Goal: Complete application form

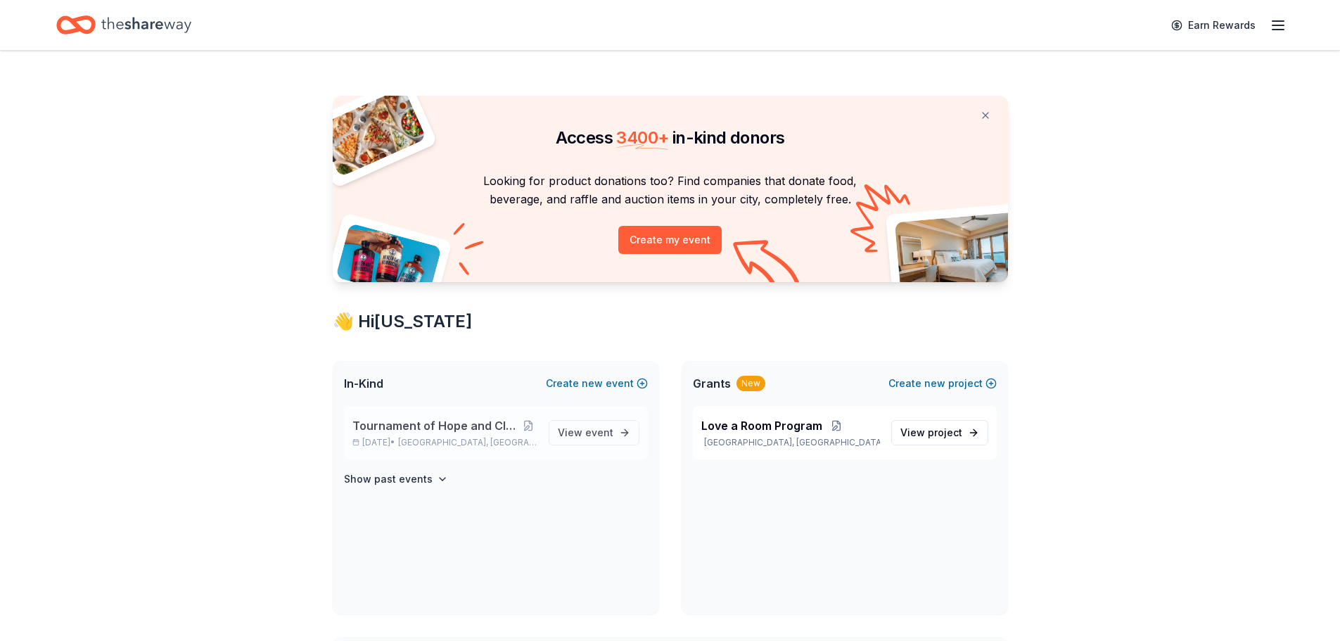
click at [486, 447] on p "[DATE] • [GEOGRAPHIC_DATA], [GEOGRAPHIC_DATA]" at bounding box center [444, 442] width 185 height 11
click at [586, 437] on span "View event" at bounding box center [586, 432] width 56 height 17
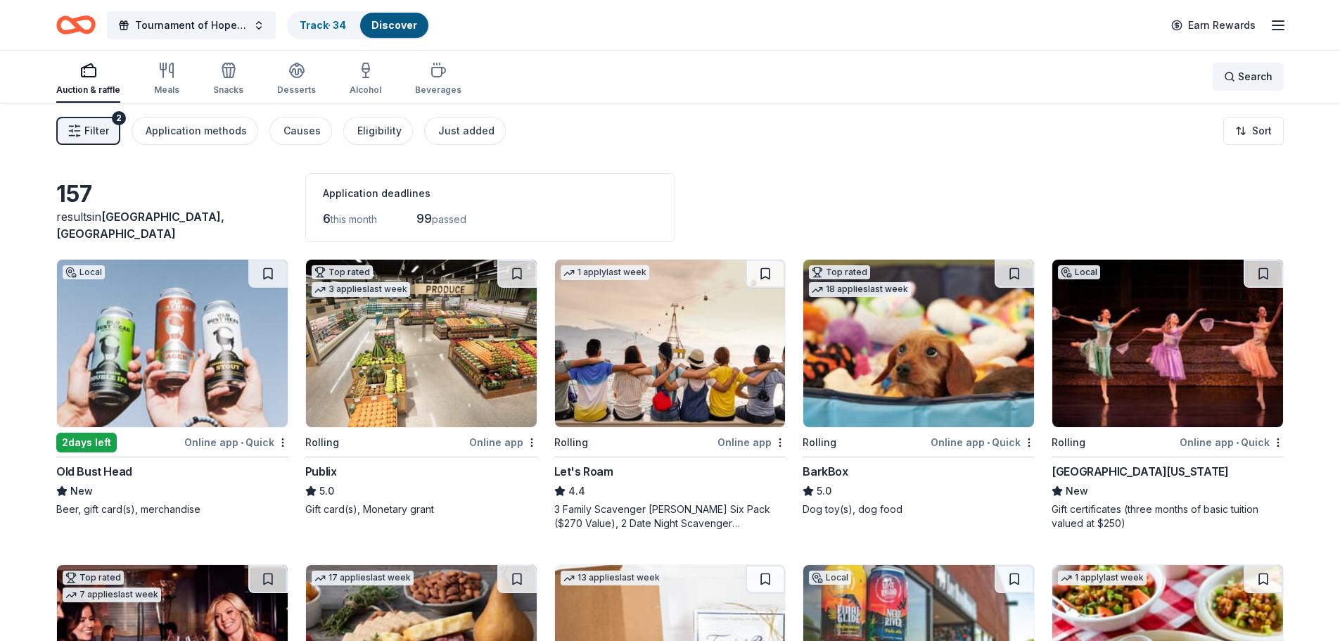
click at [1238, 75] on div "Search" at bounding box center [1248, 76] width 49 height 17
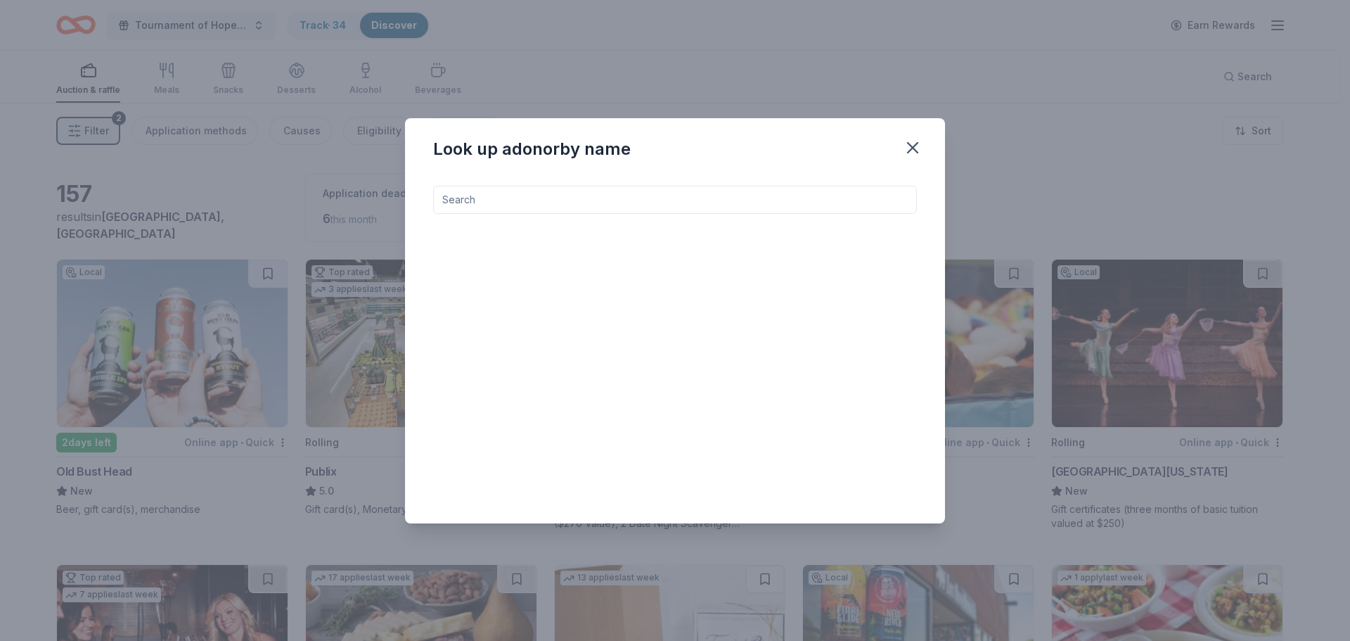
click at [504, 201] on input at bounding box center [675, 200] width 484 height 28
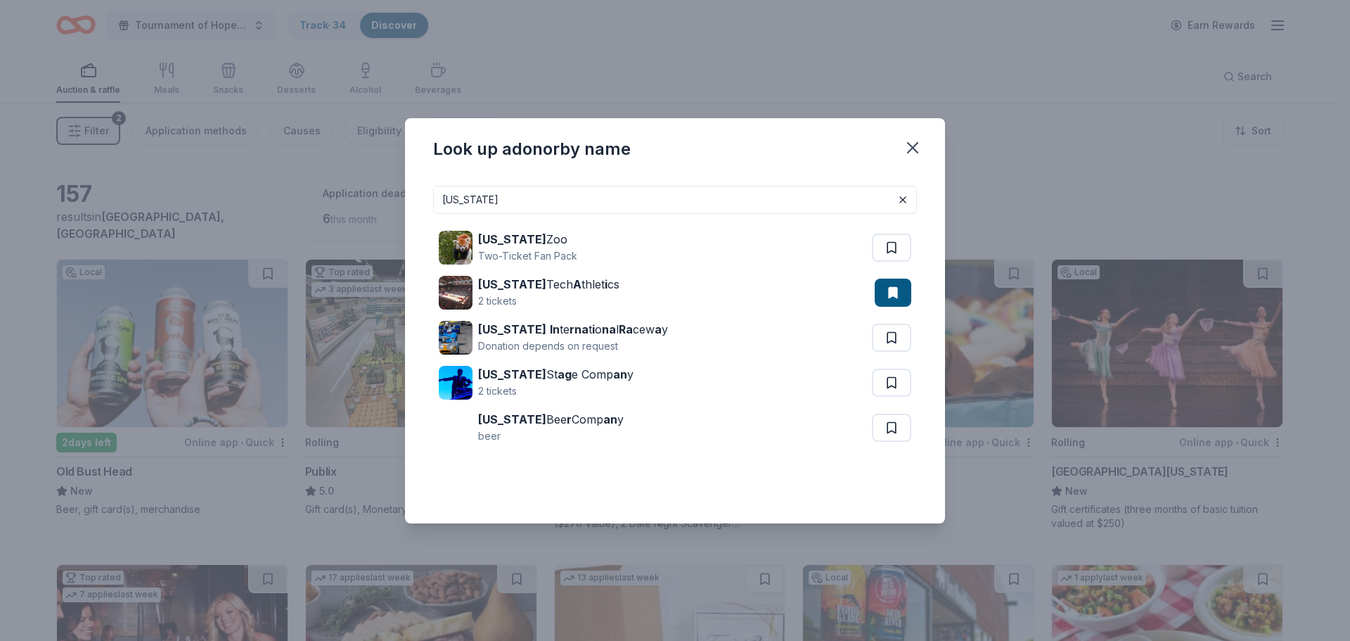
type input "[US_STATE] tech"
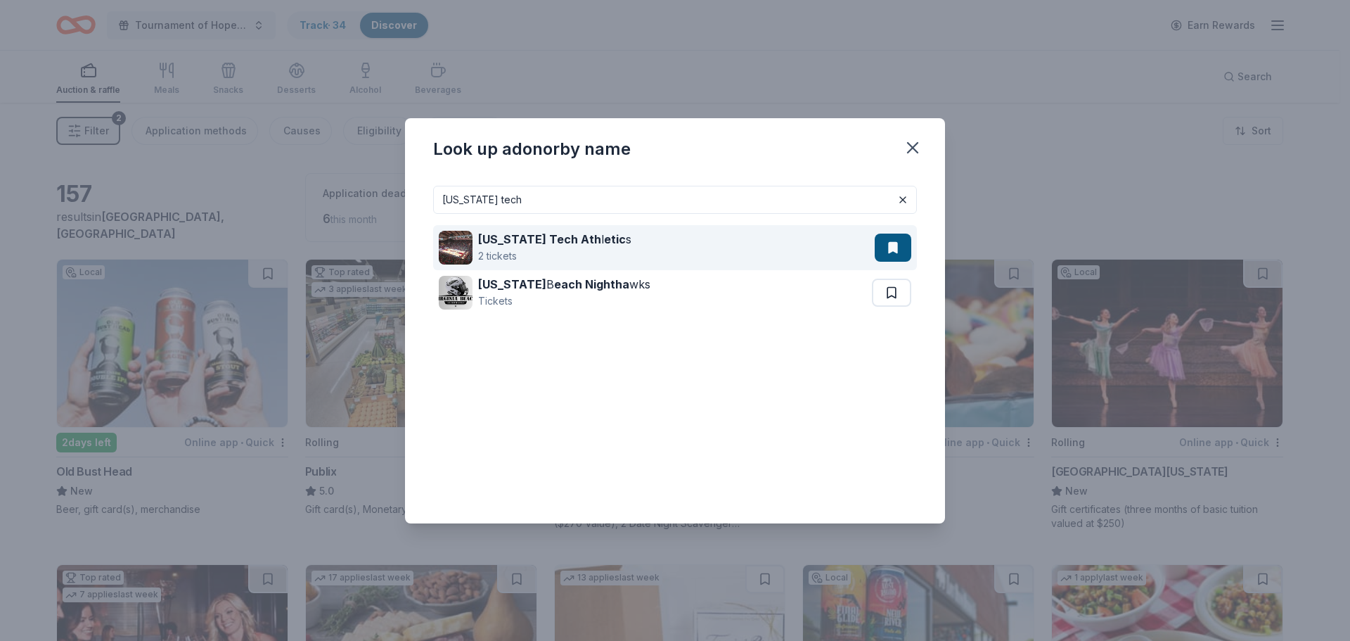
click at [746, 252] on div "[US_STATE] Tech Ath l etic s 2 tickets" at bounding box center [657, 247] width 436 height 45
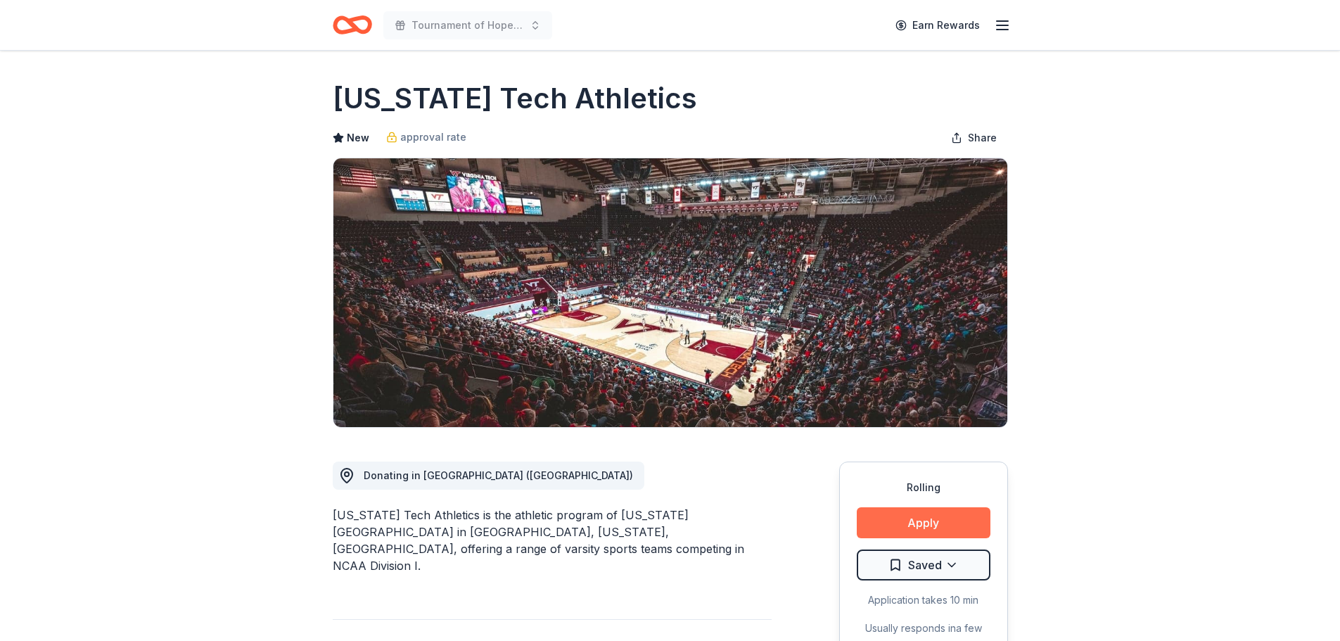
click at [899, 525] on button "Apply" at bounding box center [924, 522] width 134 height 31
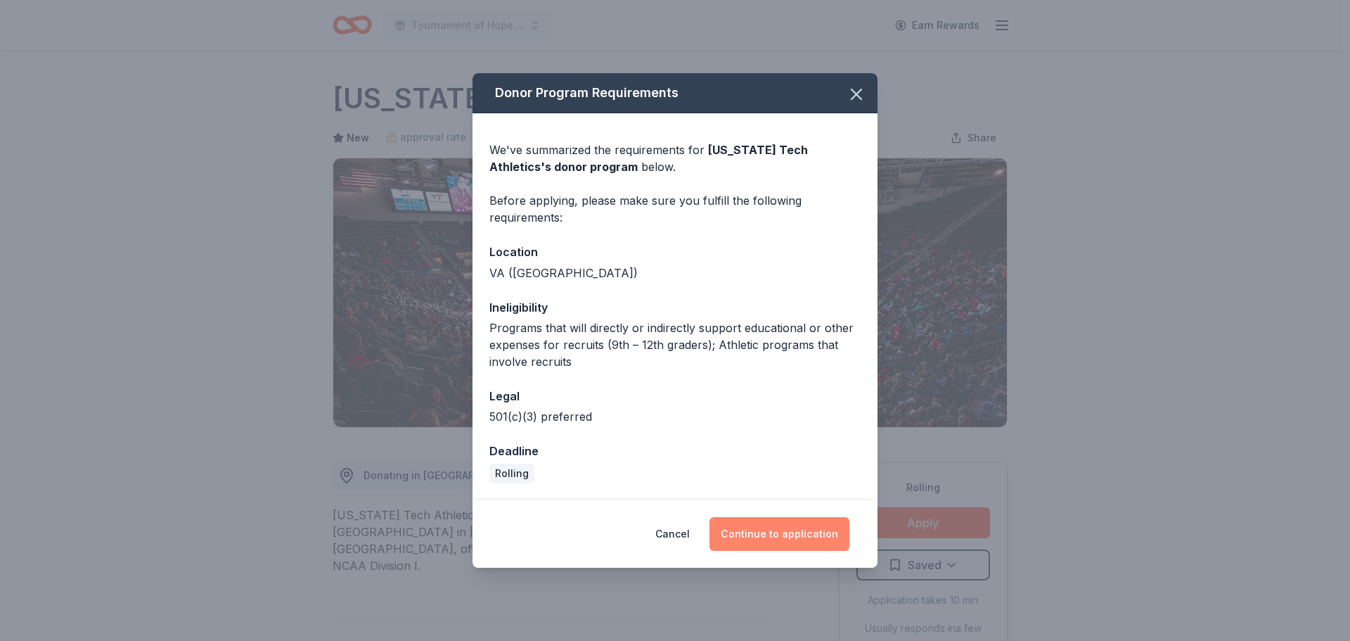
click at [785, 534] on button "Continue to application" at bounding box center [780, 534] width 140 height 34
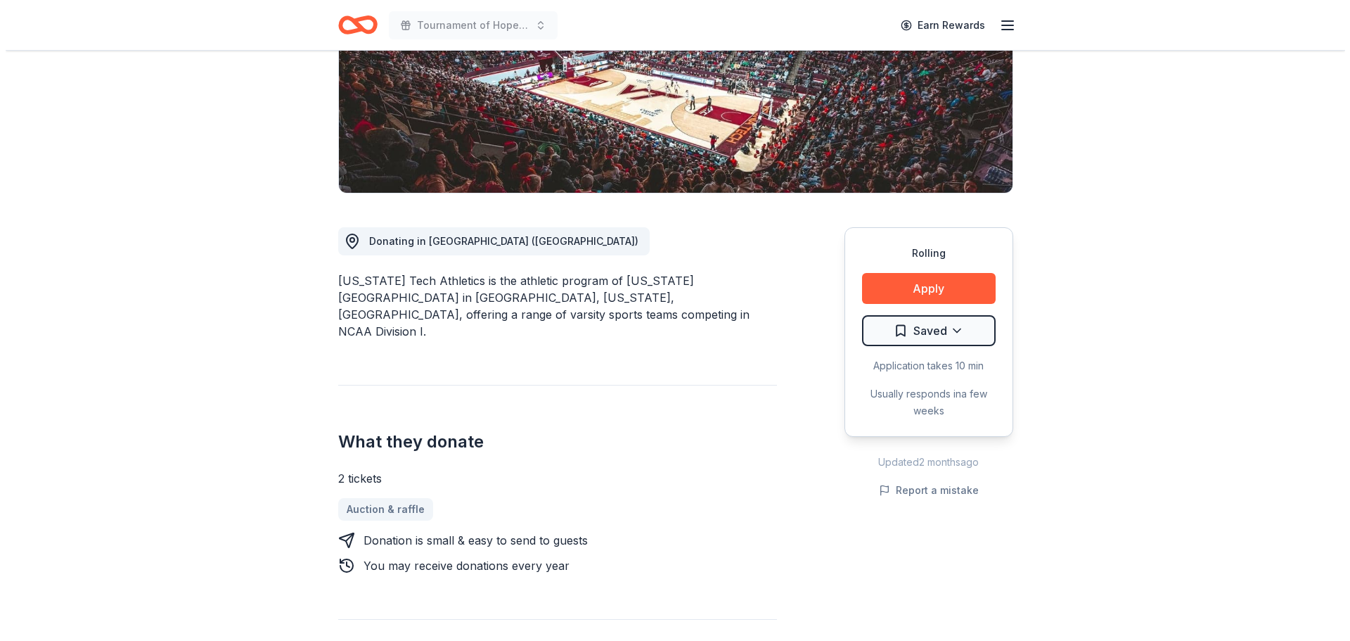
scroll to position [281, 0]
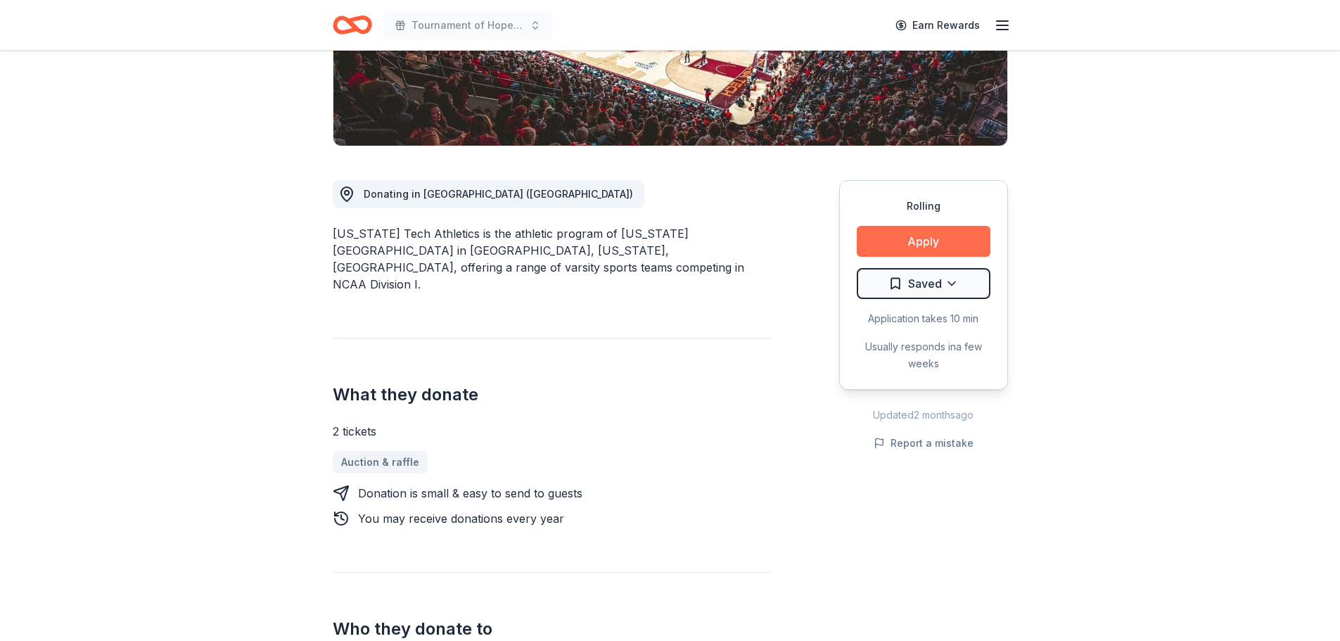
click at [923, 244] on button "Apply" at bounding box center [924, 241] width 134 height 31
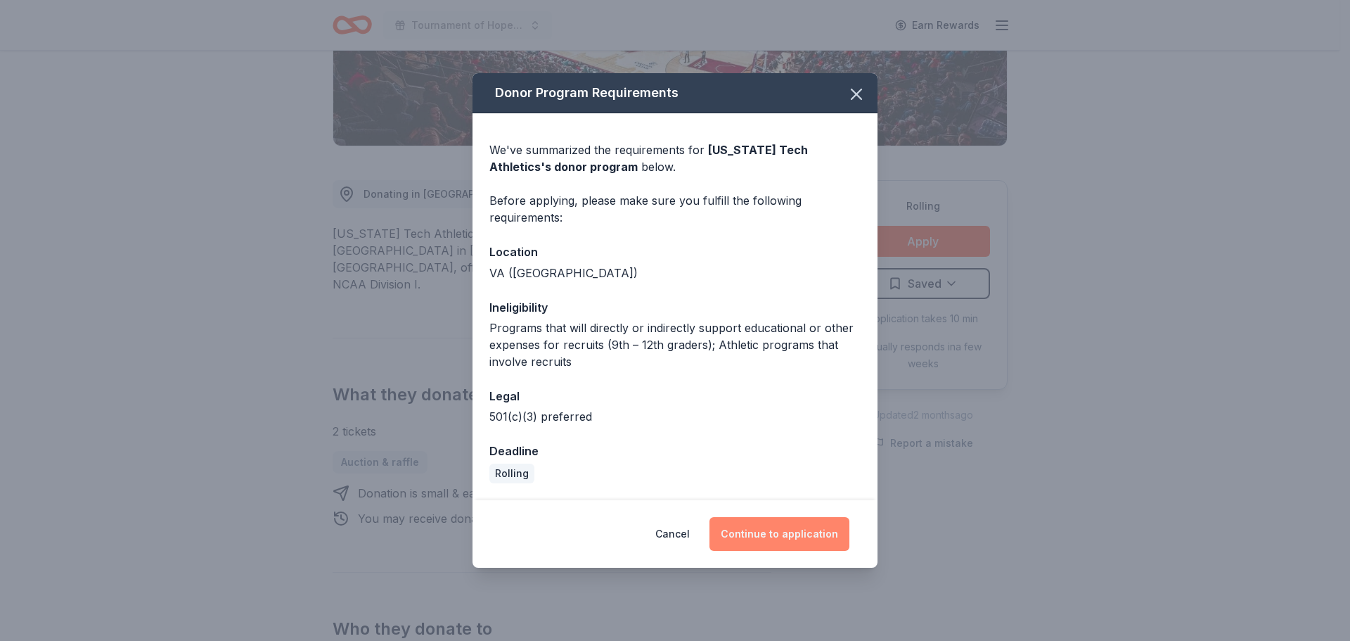
click at [769, 537] on button "Continue to application" at bounding box center [780, 534] width 140 height 34
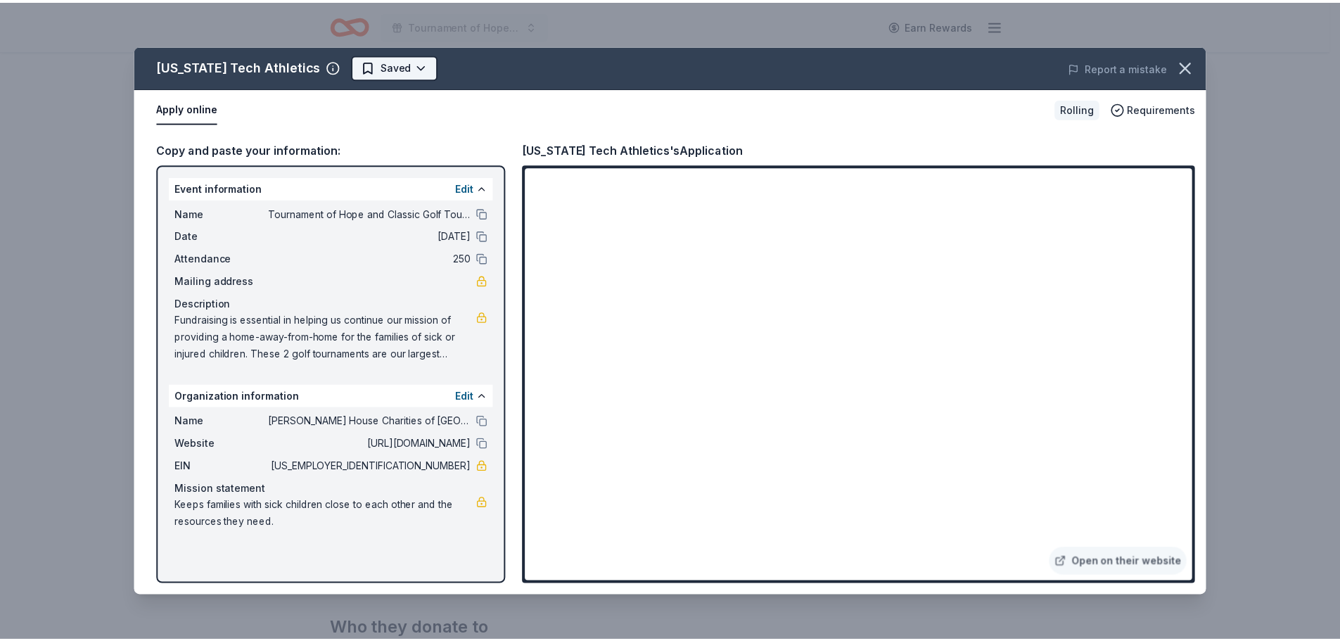
scroll to position [0, 0]
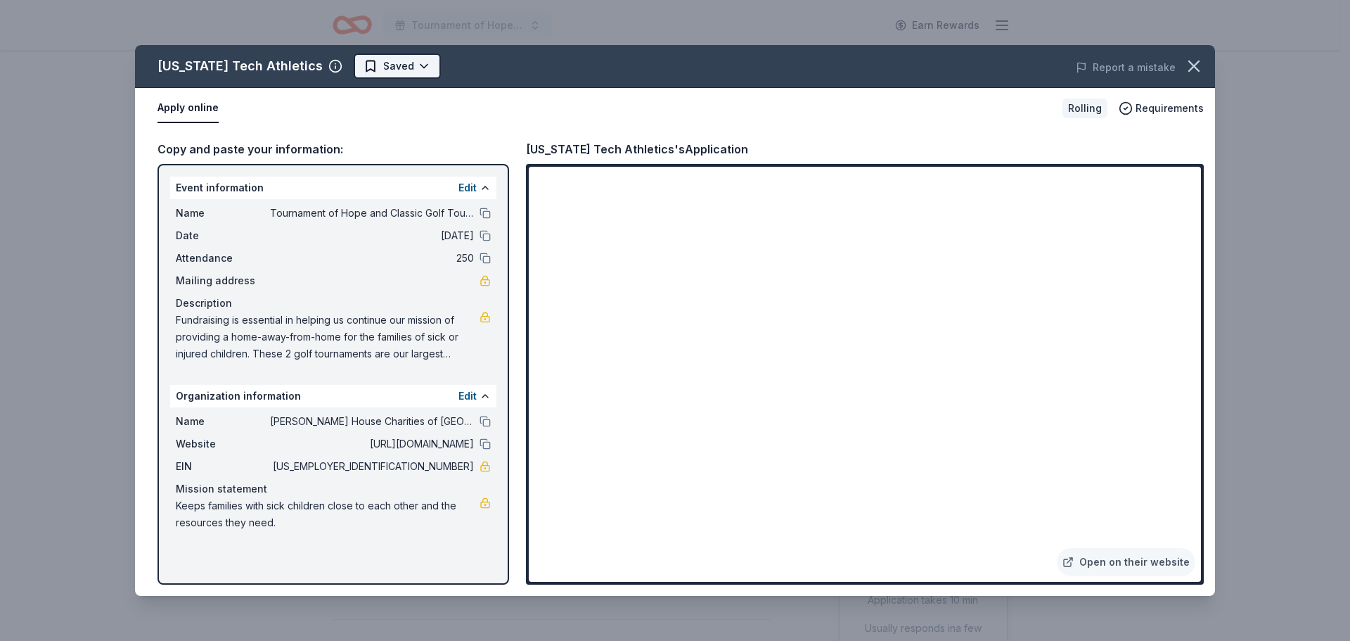
click at [395, 60] on html "Tournament of Hope and Classic Golf Tournament Earn Rewards Rolling Share Virgi…" at bounding box center [675, 320] width 1350 height 641
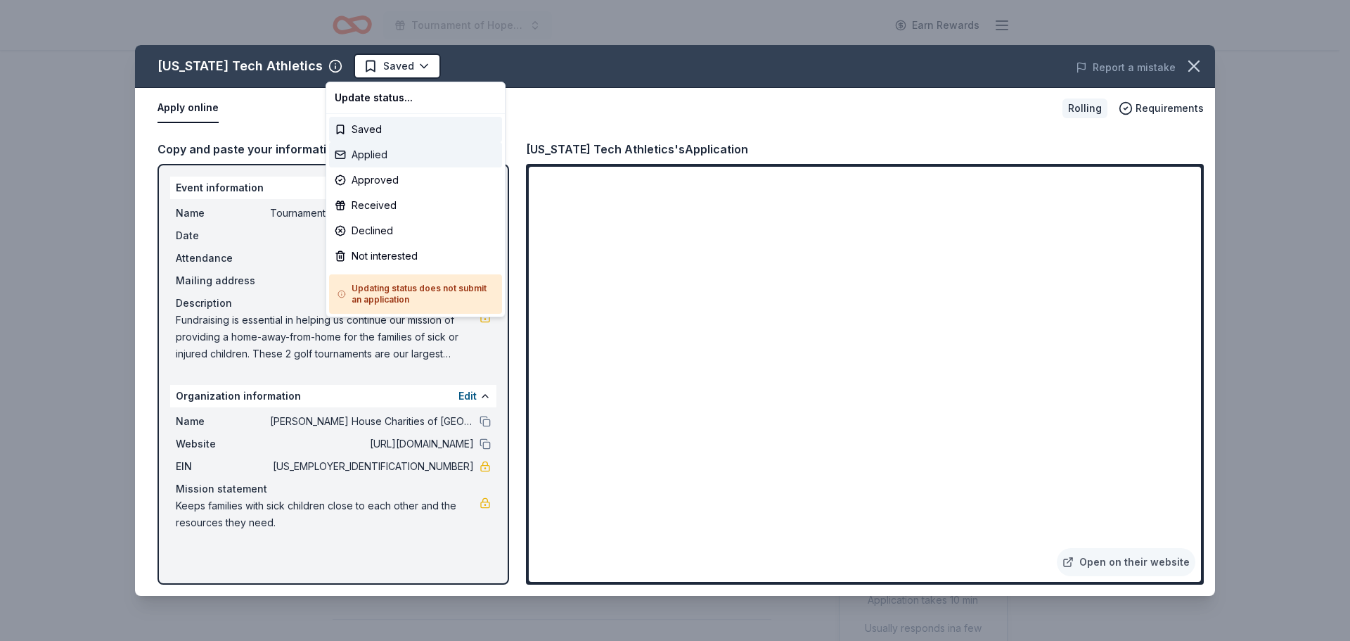
click at [369, 160] on div "Applied" at bounding box center [415, 154] width 173 height 25
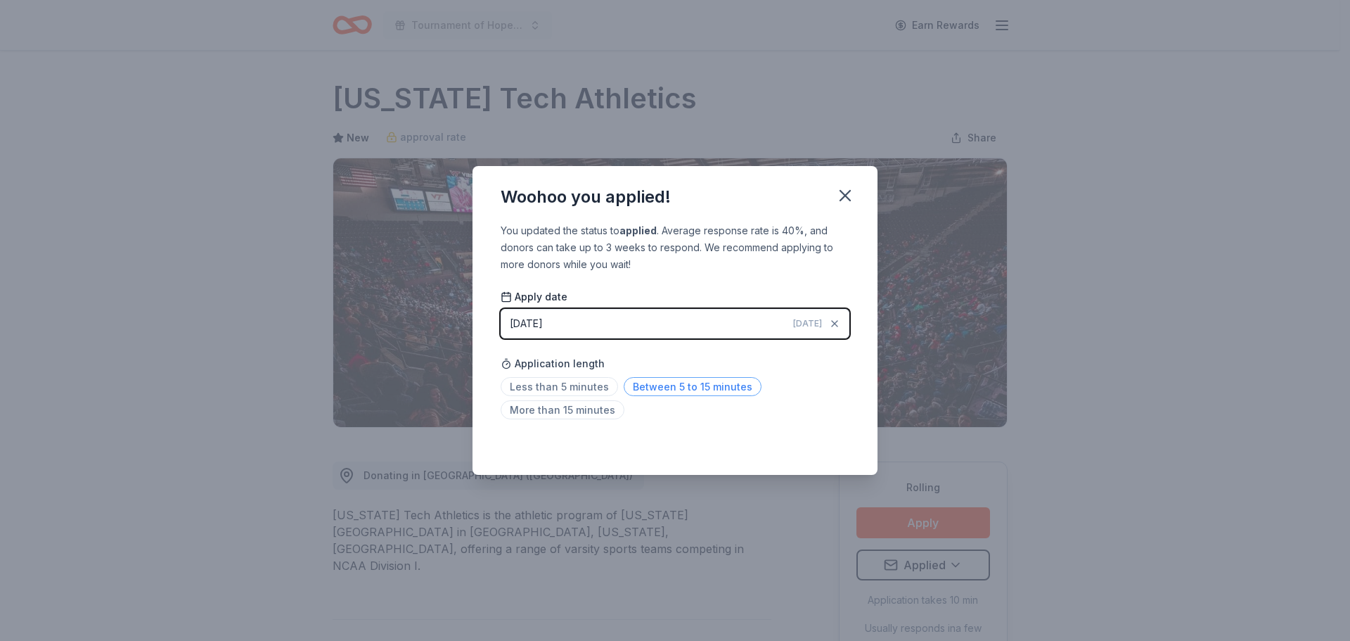
click at [663, 388] on span "Between 5 to 15 minutes" at bounding box center [693, 386] width 138 height 19
click at [840, 201] on icon "button" at bounding box center [846, 196] width 20 height 20
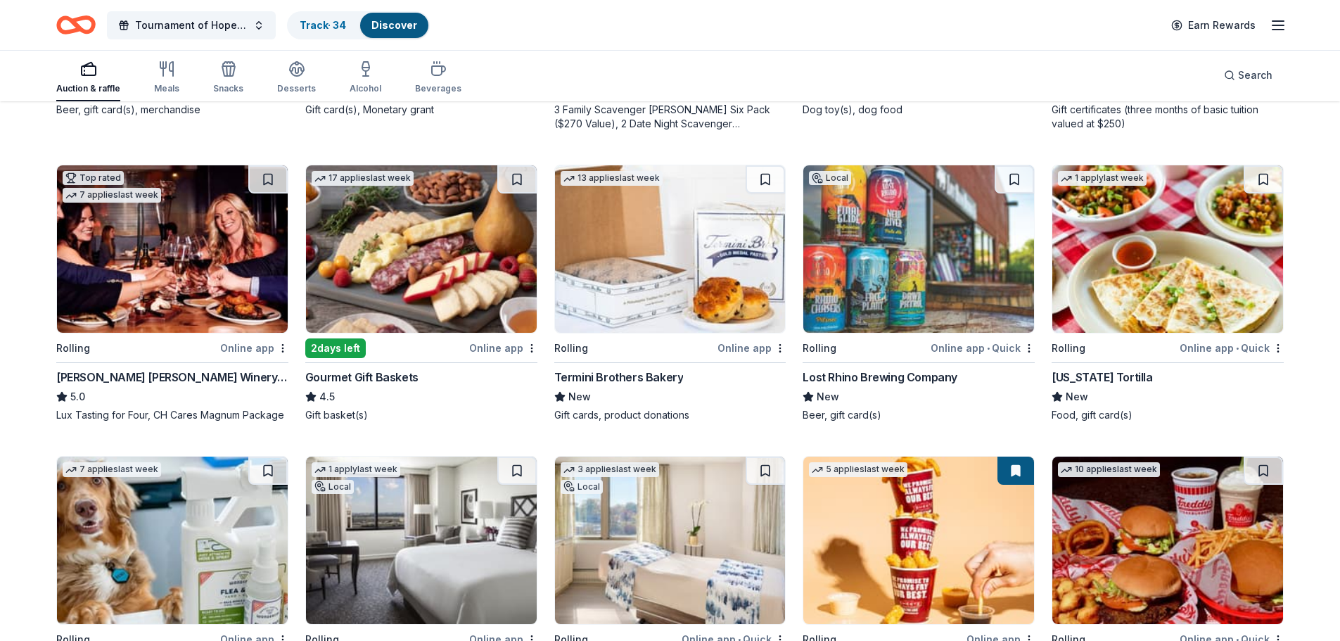
scroll to position [397, 0]
